Goal: Find specific page/section: Find specific page/section

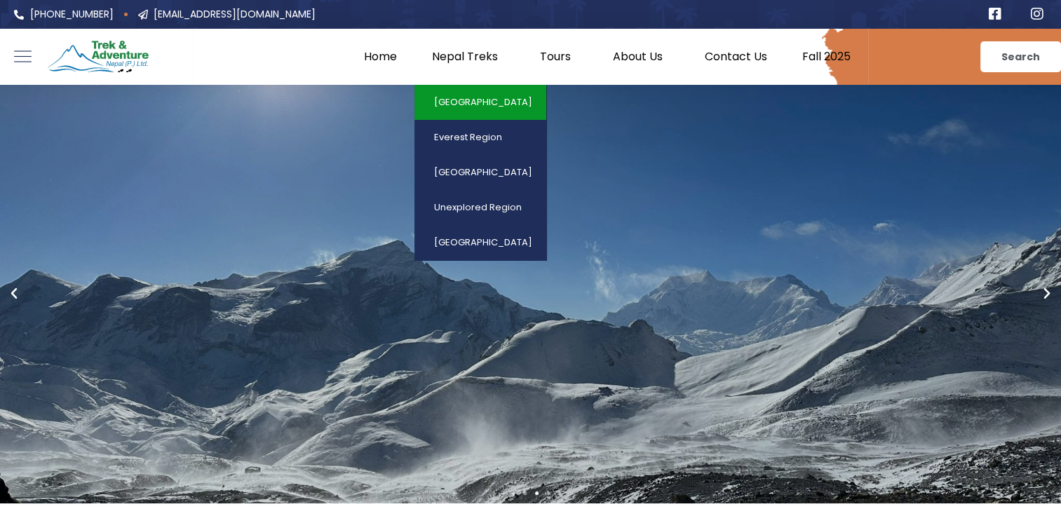
click at [485, 99] on link "[GEOGRAPHIC_DATA]" at bounding box center [480, 102] width 132 height 35
